Goal: Transaction & Acquisition: Register for event/course

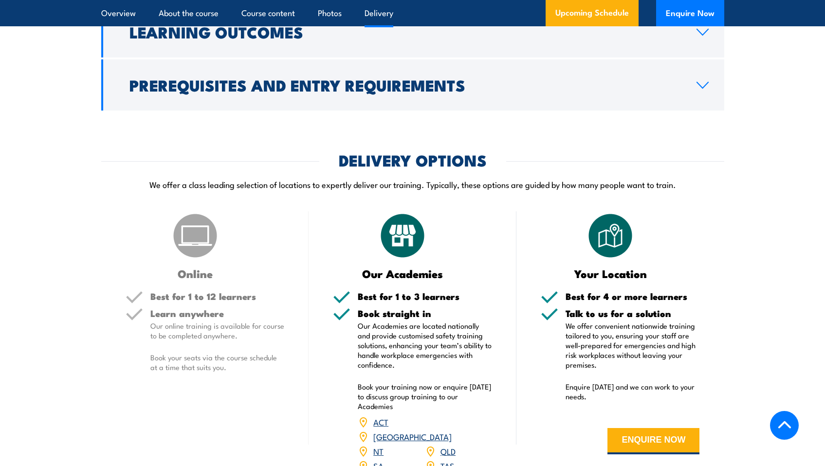
scroll to position [1249, 0]
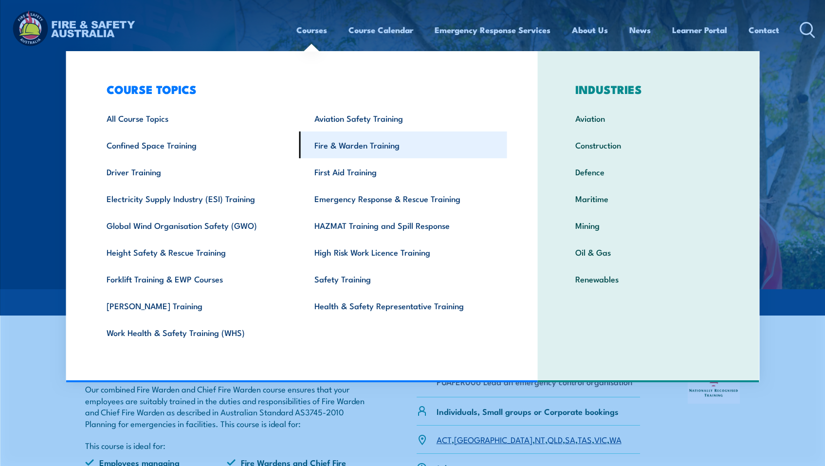
click at [413, 148] on link "Fire & Warden Training" at bounding box center [403, 144] width 208 height 27
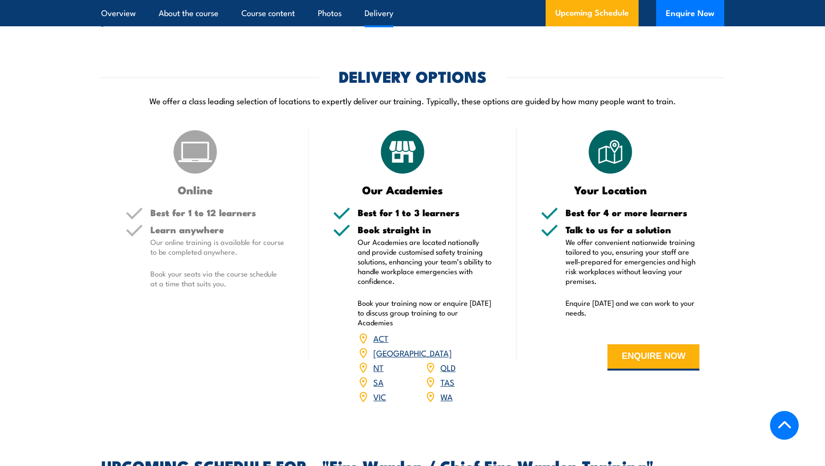
scroll to position [1268, 0]
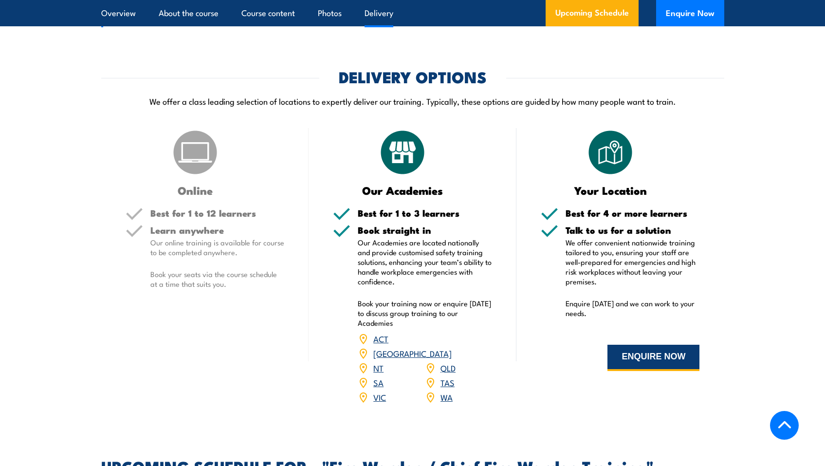
click at [634, 367] on button "ENQUIRE NOW" at bounding box center [653, 358] width 92 height 26
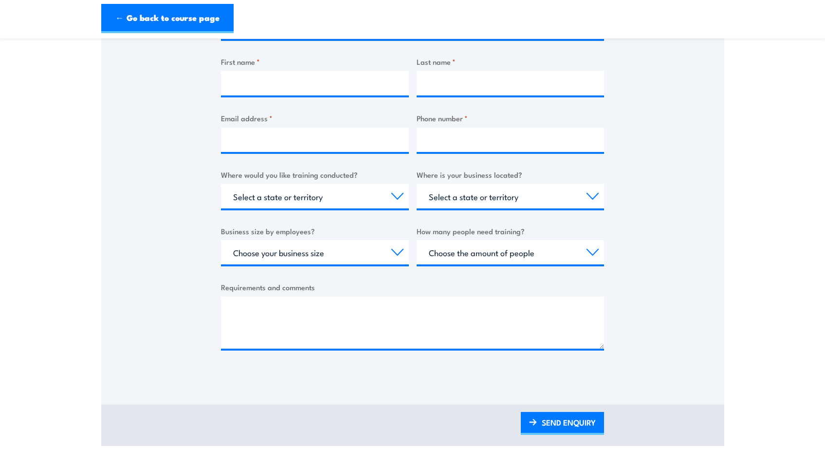
scroll to position [229, 0]
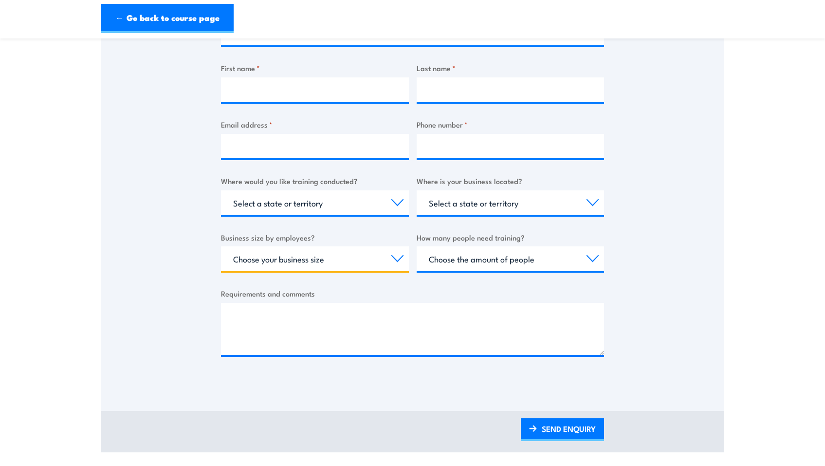
click at [348, 262] on select "Choose your business size 1 to 19 20 to 199 200+" at bounding box center [315, 258] width 188 height 24
click at [300, 203] on select "Select a state or territory Nationally - multiple locations [GEOGRAPHIC_DATA] […" at bounding box center [315, 202] width 188 height 24
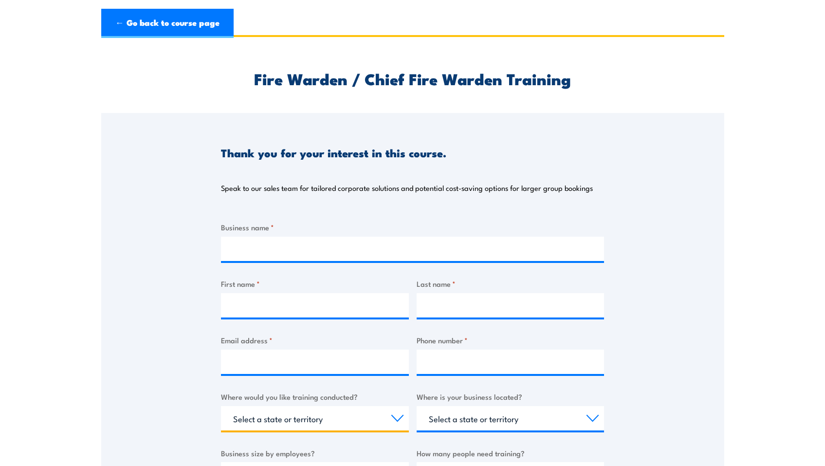
scroll to position [8, 0]
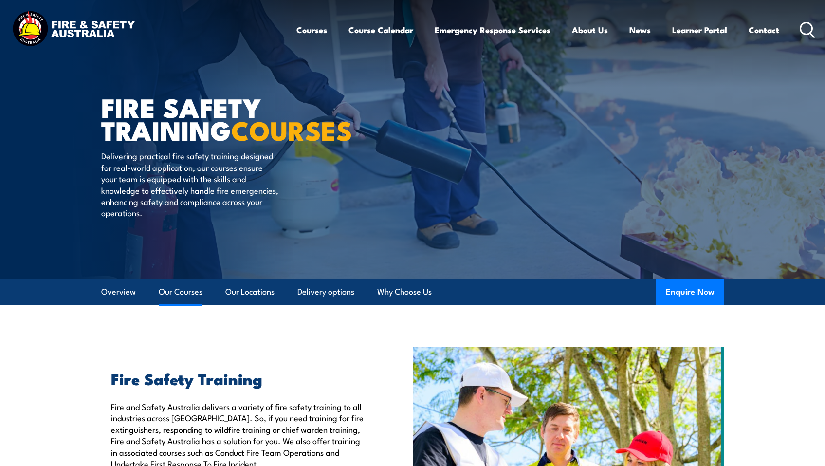
click at [176, 288] on link "Our Courses" at bounding box center [181, 292] width 44 height 26
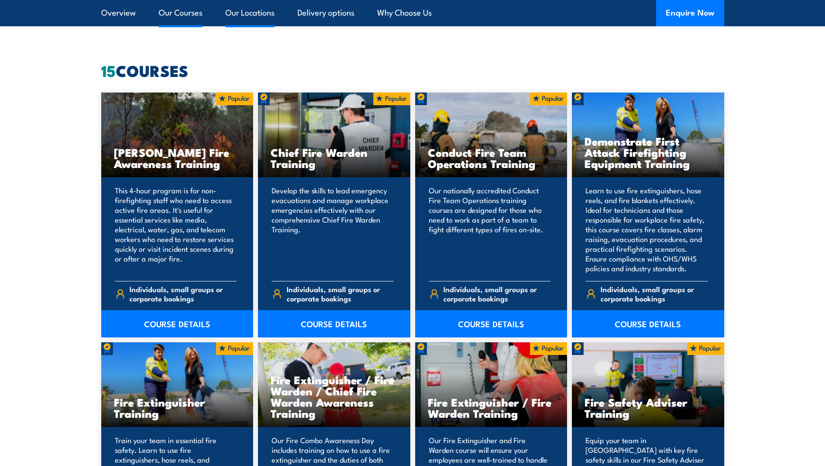
scroll to position [738, 0]
